Goal: Task Accomplishment & Management: Use online tool/utility

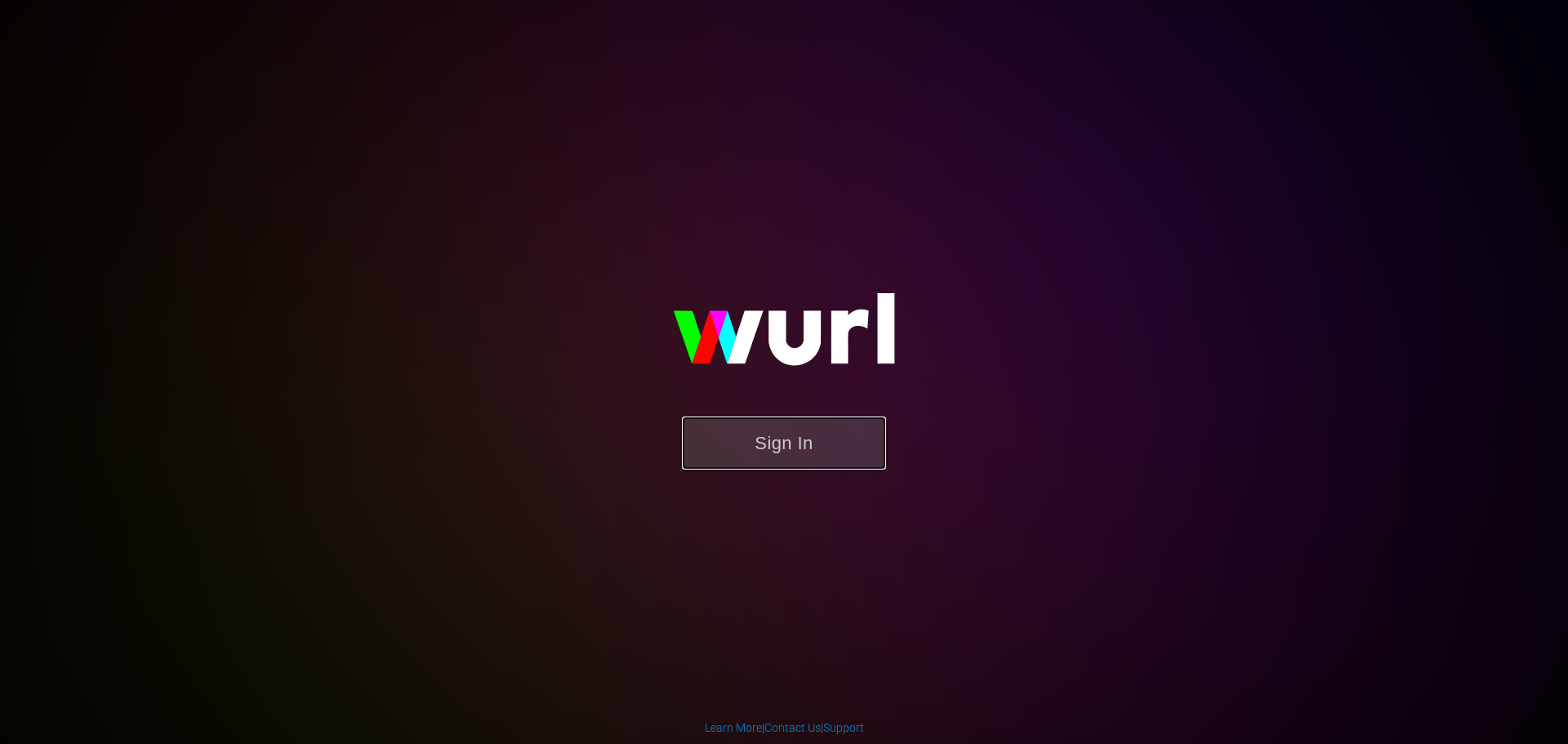
click at [776, 460] on button "Sign In" at bounding box center [783, 443] width 204 height 53
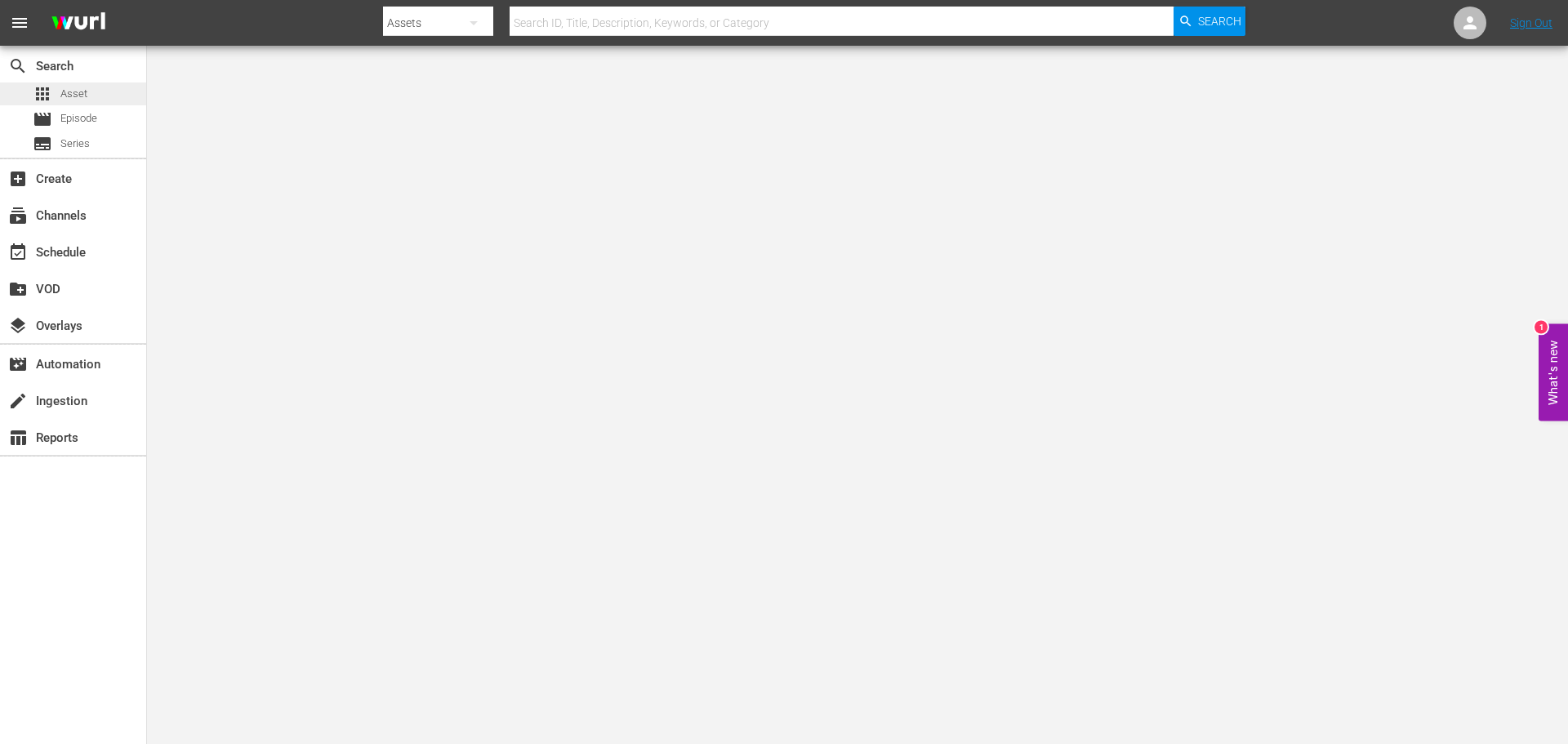
click at [48, 91] on span "apps" at bounding box center [42, 94] width 19 height 19
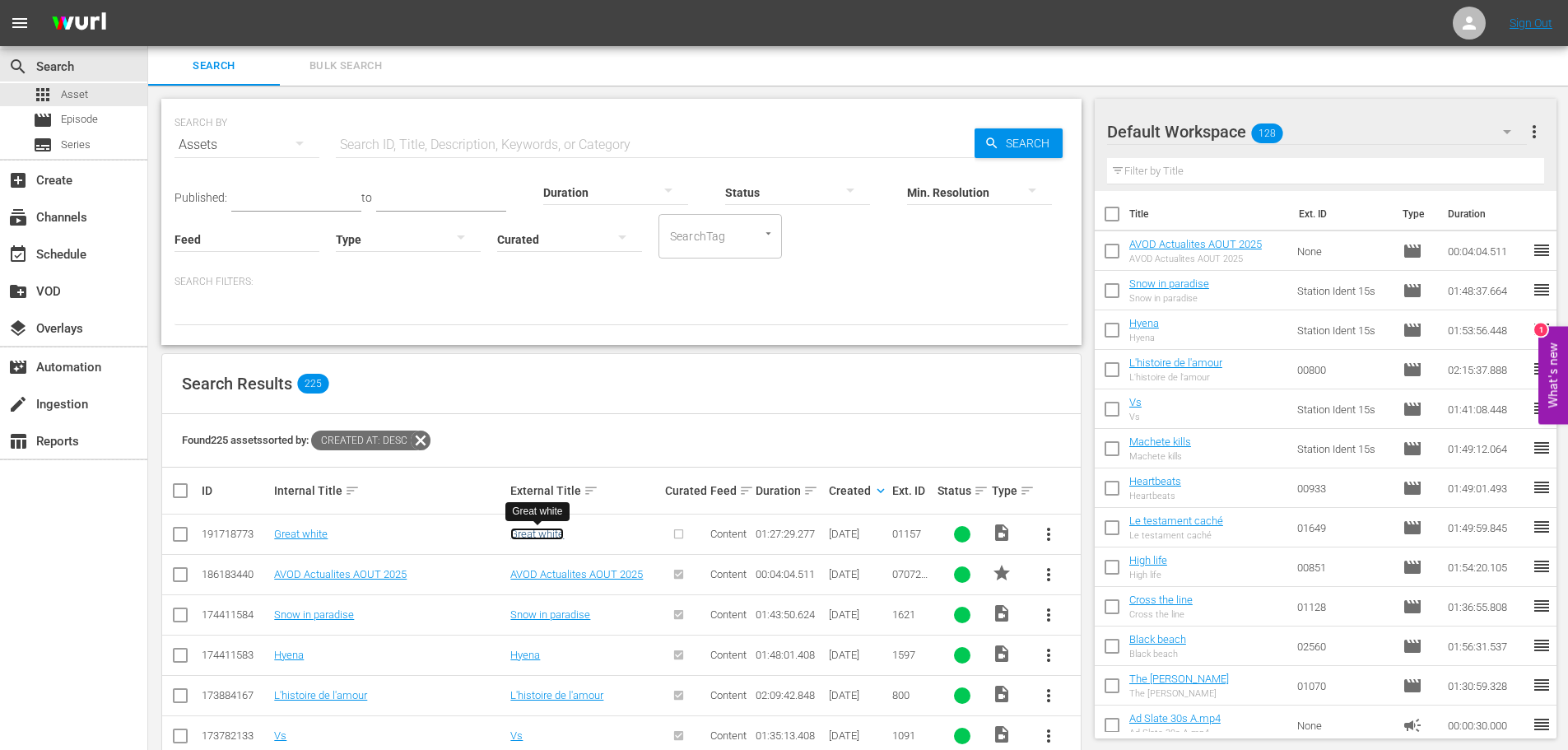
click at [535, 535] on link "Great white" at bounding box center [537, 534] width 53 height 12
click at [182, 538] on input "checkbox" at bounding box center [180, 537] width 20 height 20
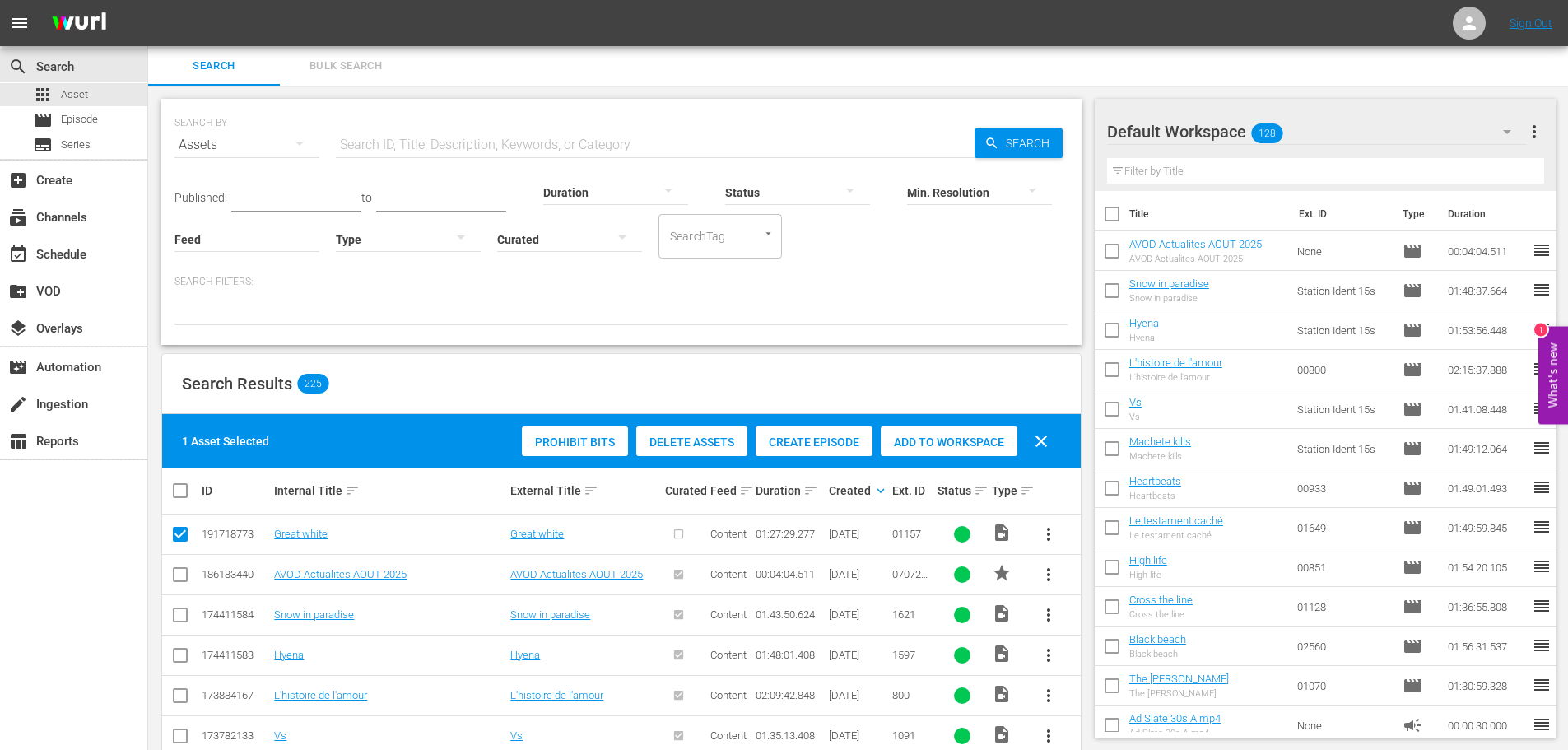
click at [836, 438] on span "Create Episode" at bounding box center [813, 442] width 117 height 13
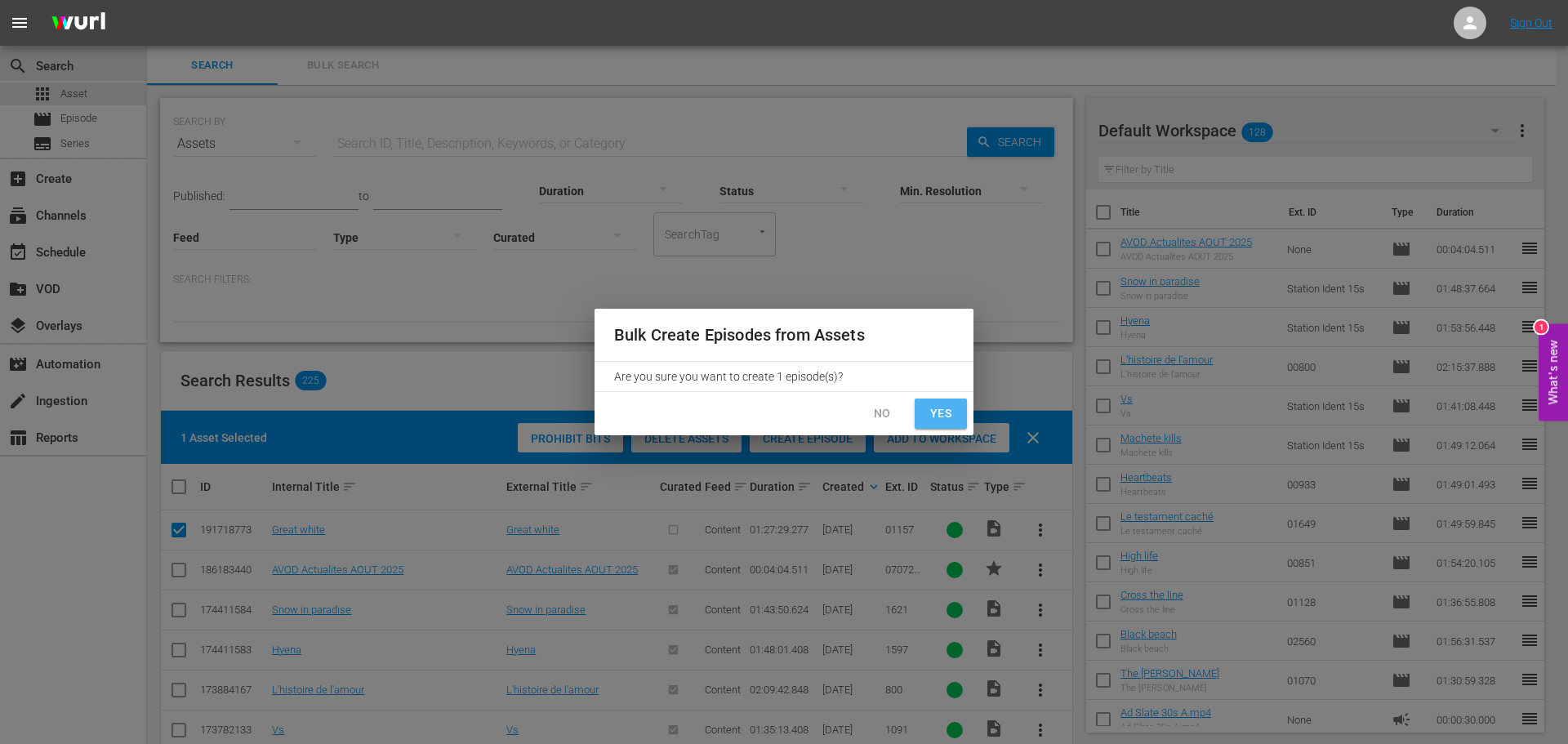
click at [940, 405] on span "Yes" at bounding box center [941, 413] width 27 height 20
checkbox input "false"
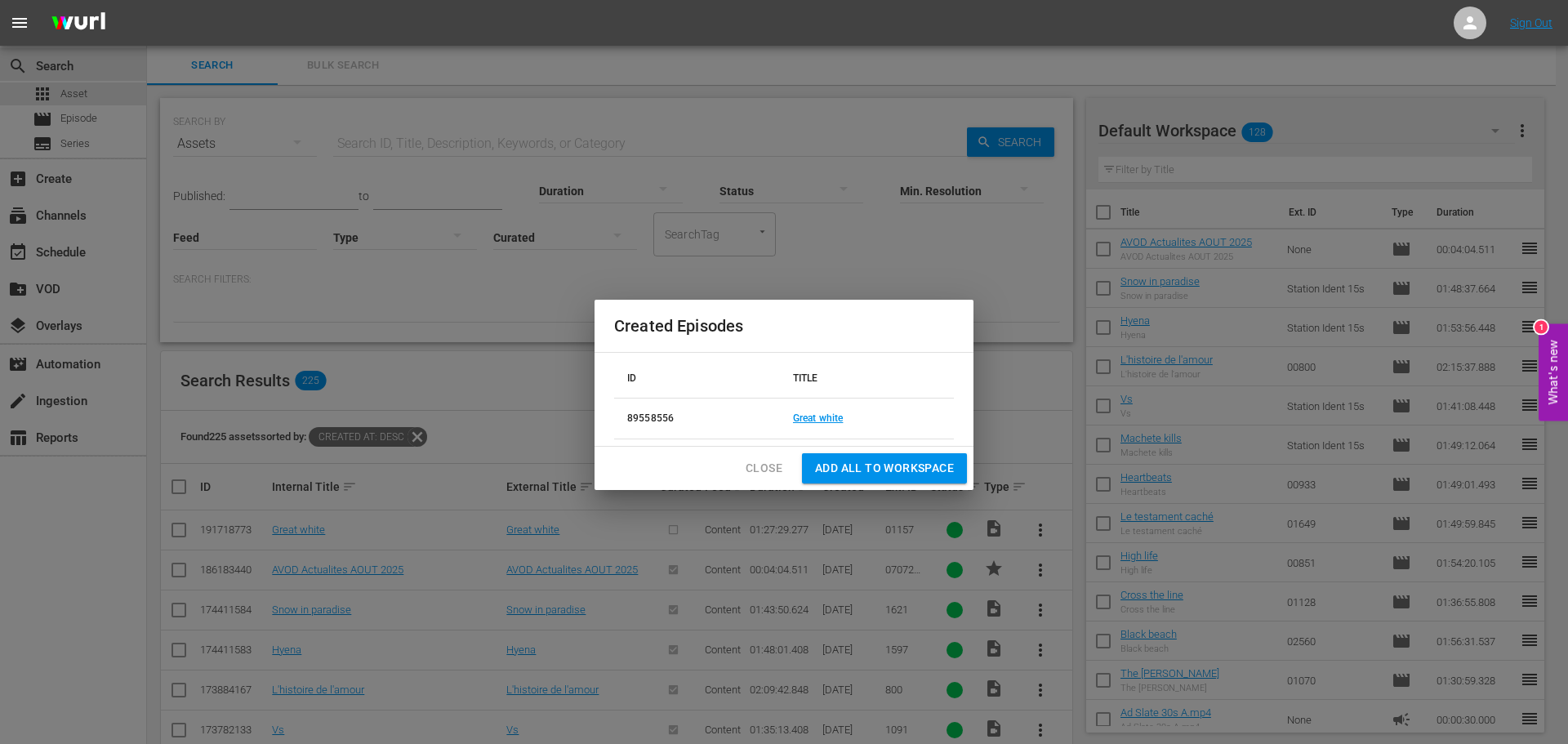
click at [759, 467] on span "Close" at bounding box center [765, 467] width 37 height 20
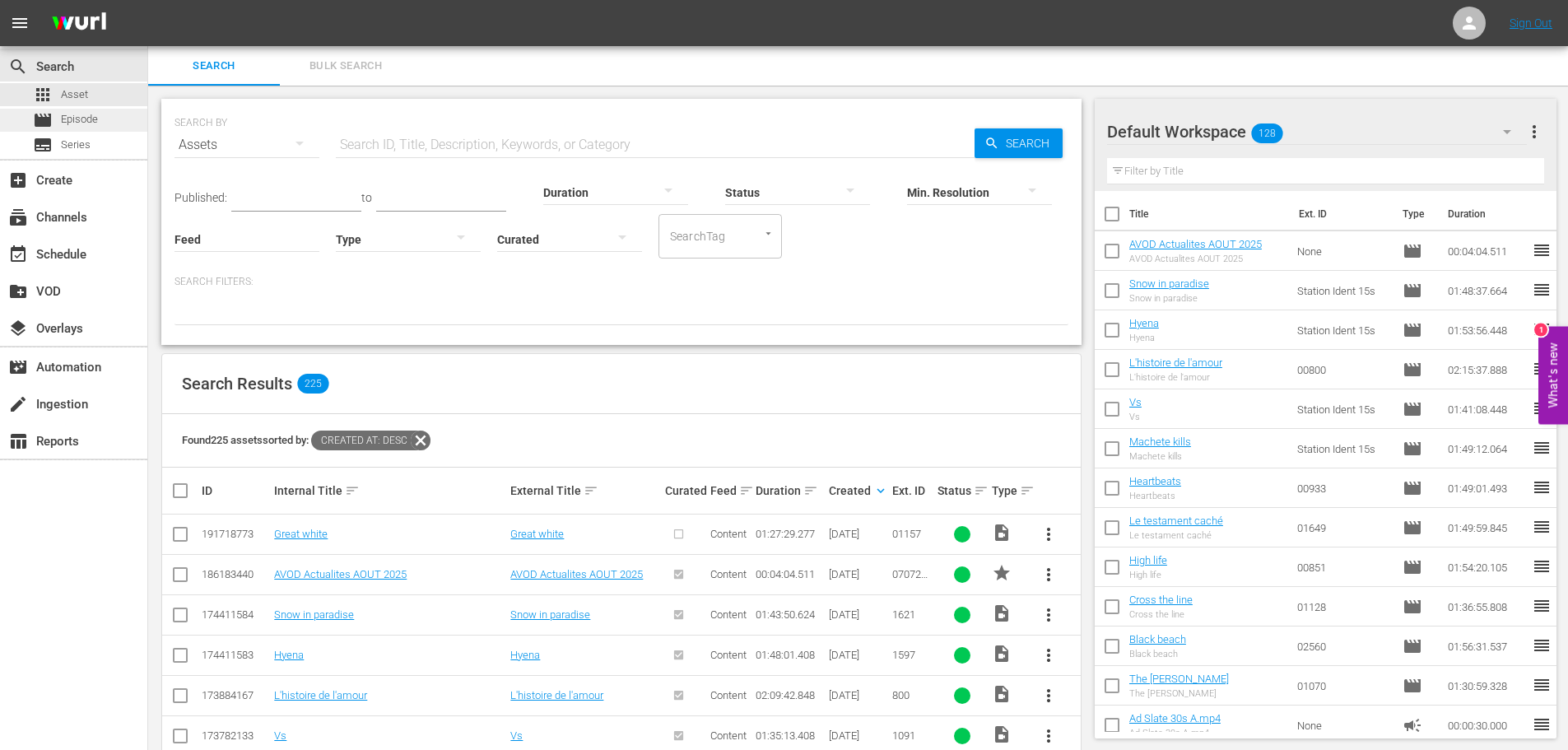
click at [86, 112] on span "Episode" at bounding box center [79, 119] width 37 height 16
